Goal: Information Seeking & Learning: Check status

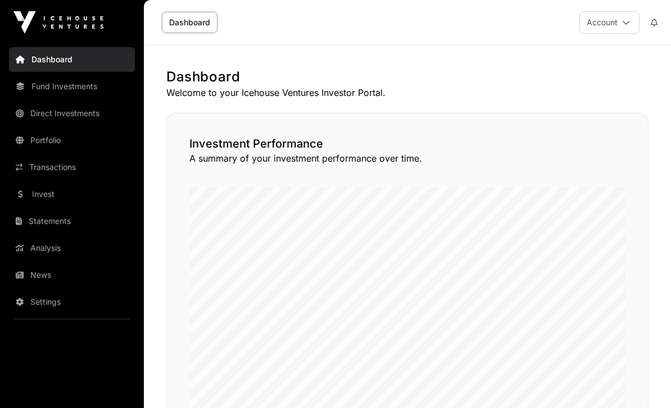
click at [187, 25] on link "Dashboard" at bounding box center [190, 22] width 56 height 21
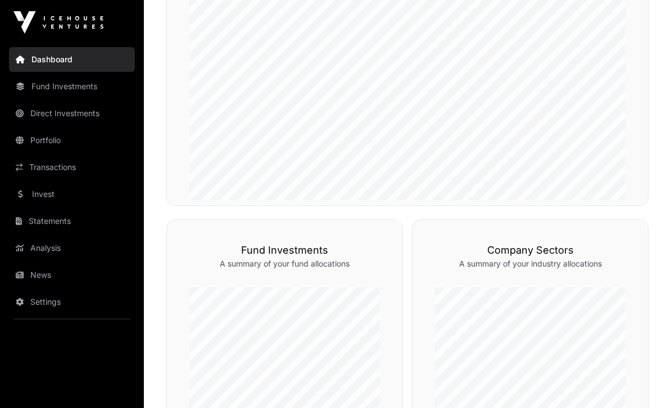
scroll to position [222, 0]
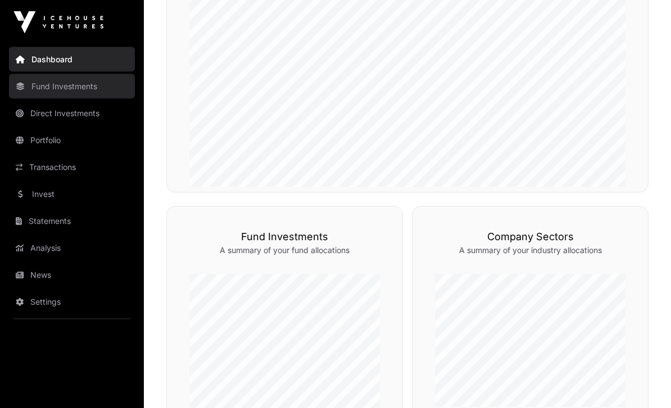
click at [56, 89] on link "Fund Investments" at bounding box center [72, 86] width 126 height 25
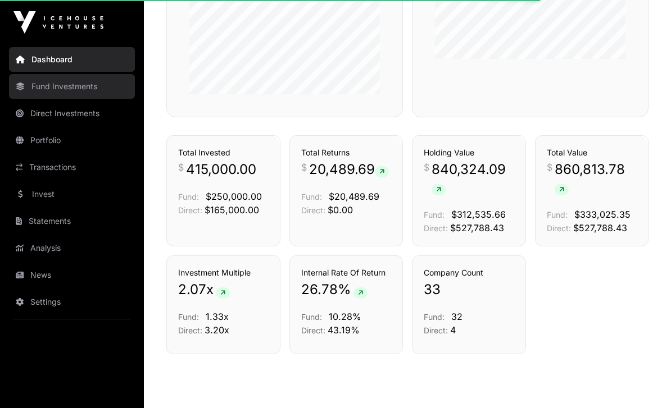
scroll to position [593, 0]
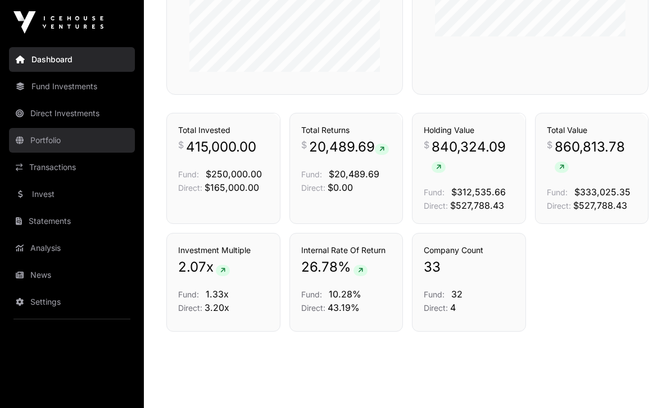
click at [44, 144] on link "Portfolio" at bounding box center [72, 140] width 126 height 25
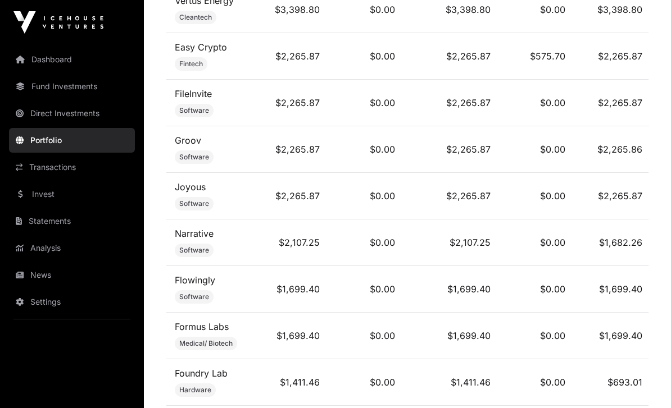
scroll to position [1573, 0]
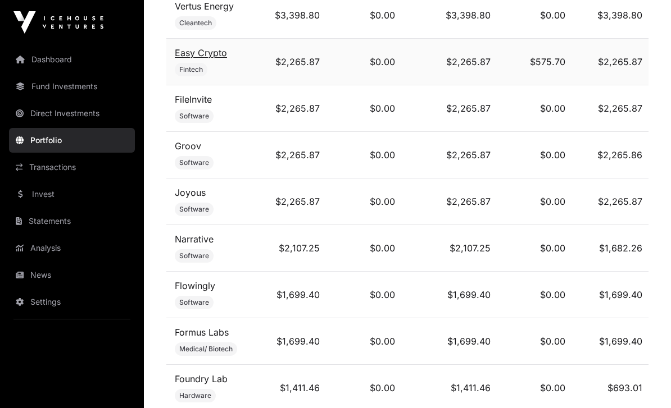
click at [191, 58] on link "Easy Crypto" at bounding box center [201, 52] width 52 height 11
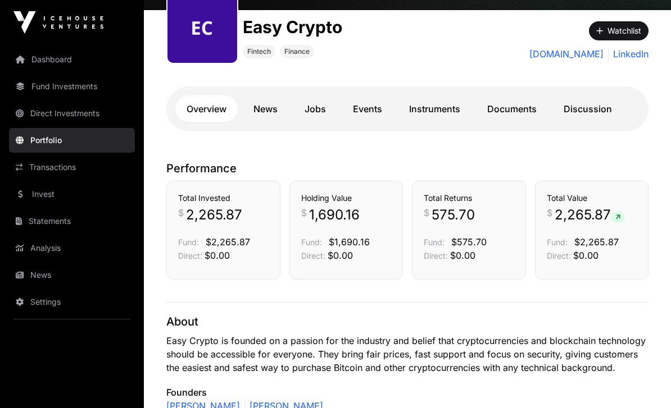
scroll to position [139, 0]
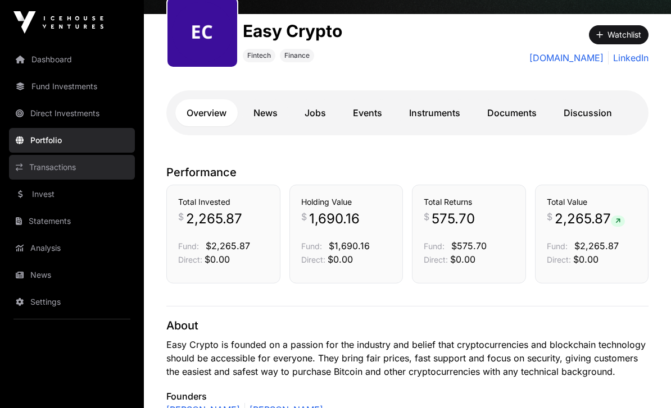
click at [43, 171] on link "Transactions" at bounding box center [72, 167] width 126 height 25
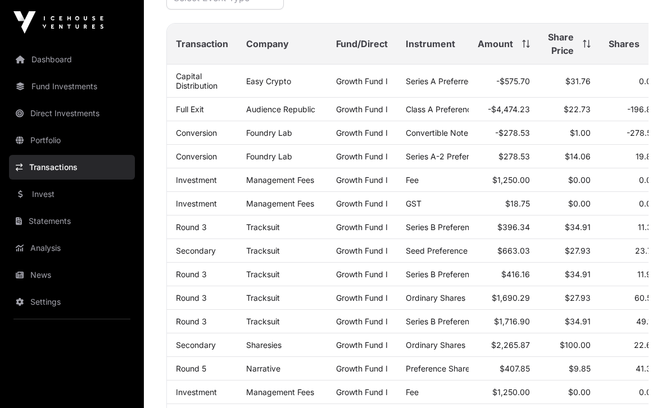
scroll to position [171, 0]
click at [270, 86] on link "Easy Crypto" at bounding box center [268, 82] width 45 height 10
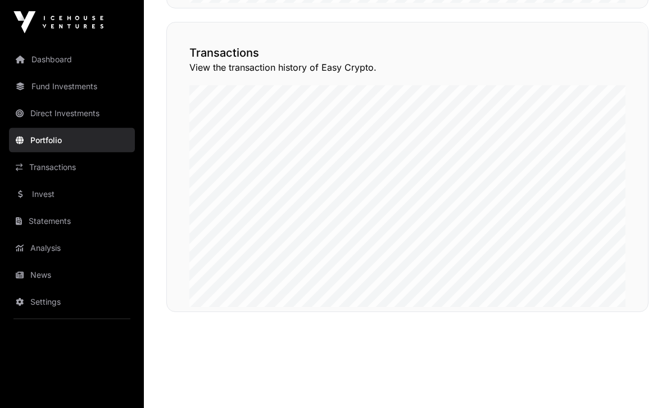
scroll to position [865, 0]
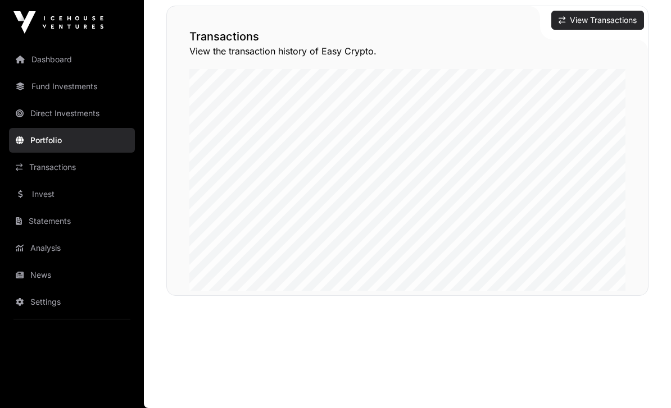
click at [601, 30] on button "View Transactions" at bounding box center [597, 20] width 93 height 19
